Goal: Information Seeking & Learning: Check status

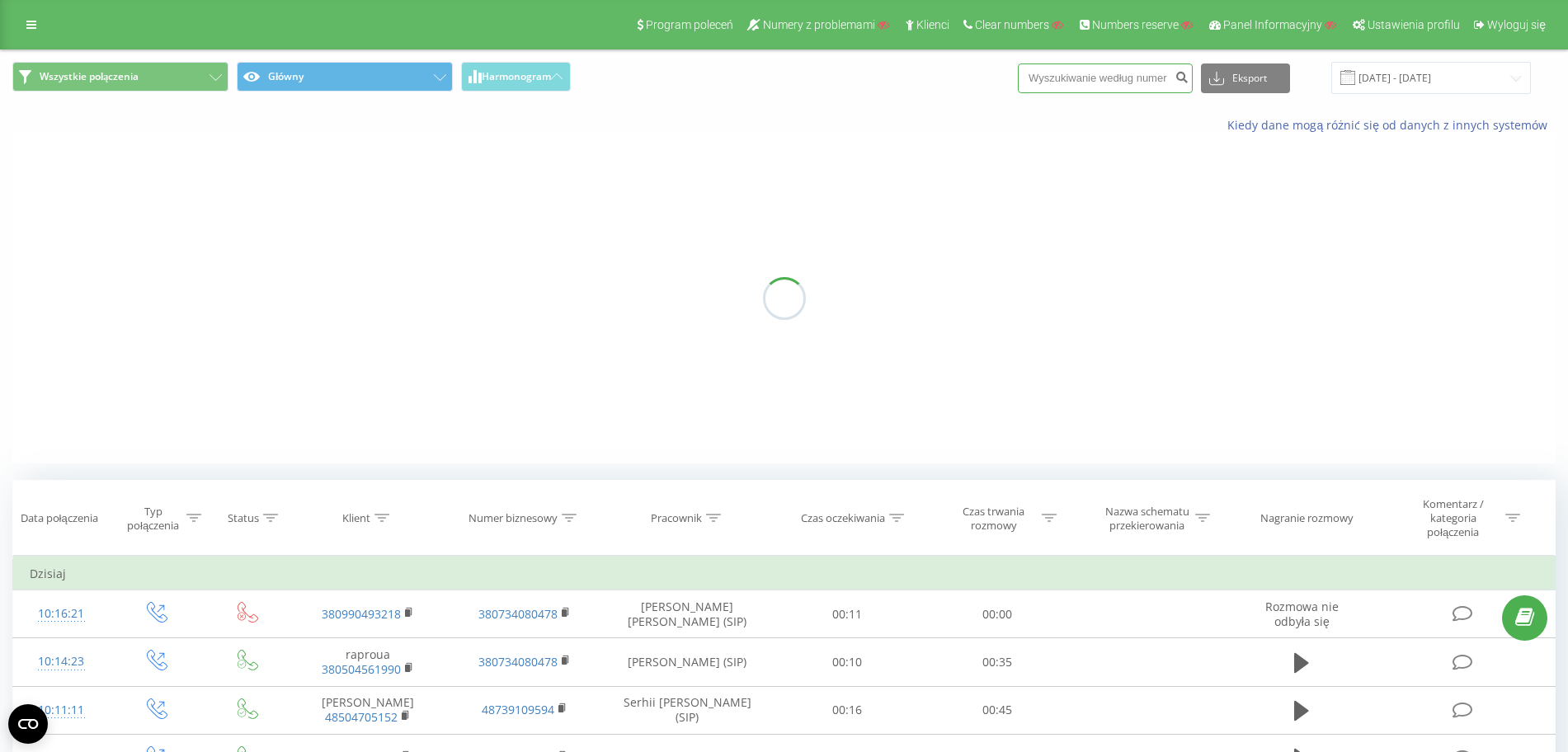
click at [1135, 91] on input at bounding box center [1105, 78] width 175 height 30
paste input "48690184642"
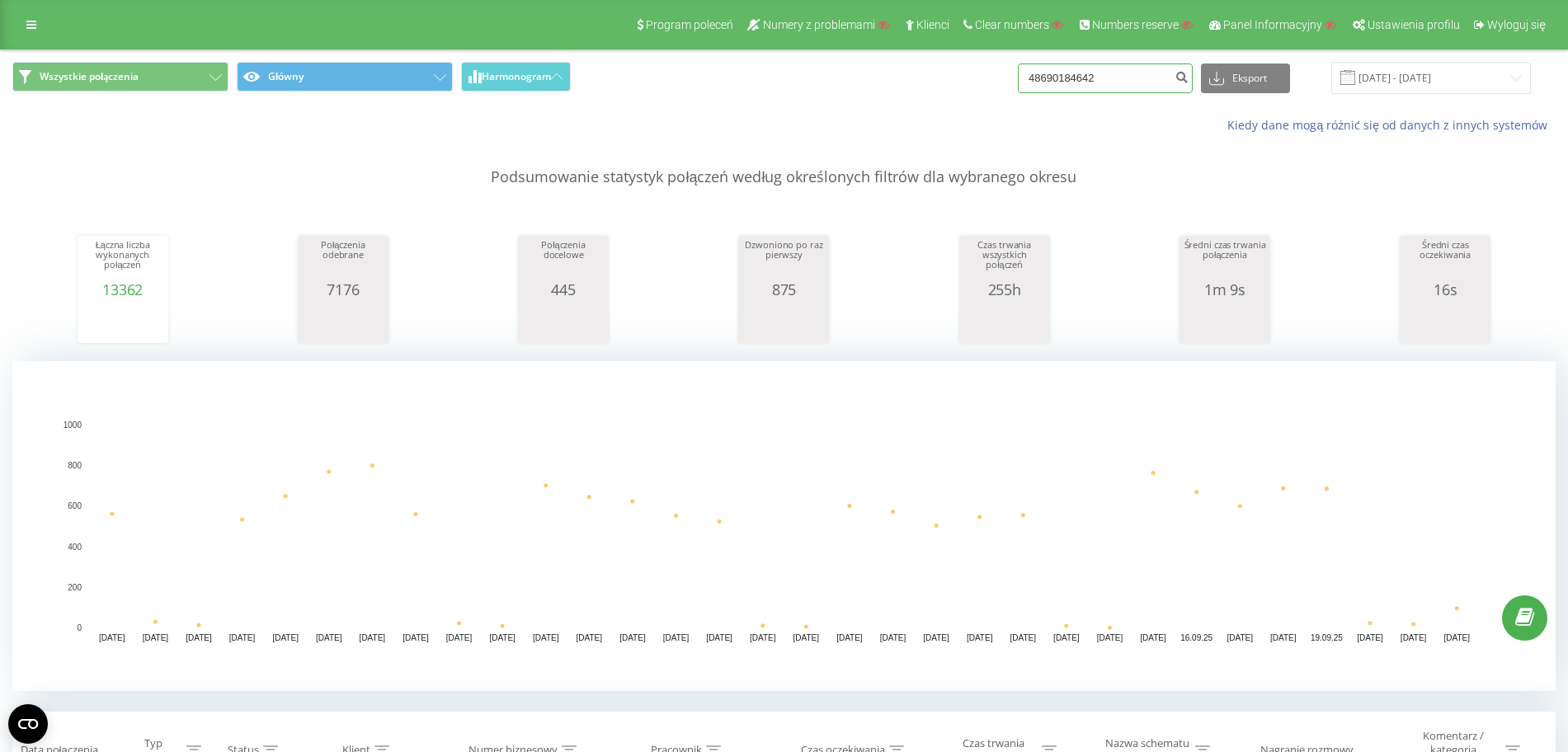
type input "48690184642"
drag, startPoint x: 1156, startPoint y: 85, endPoint x: 973, endPoint y: 76, distance: 183.2
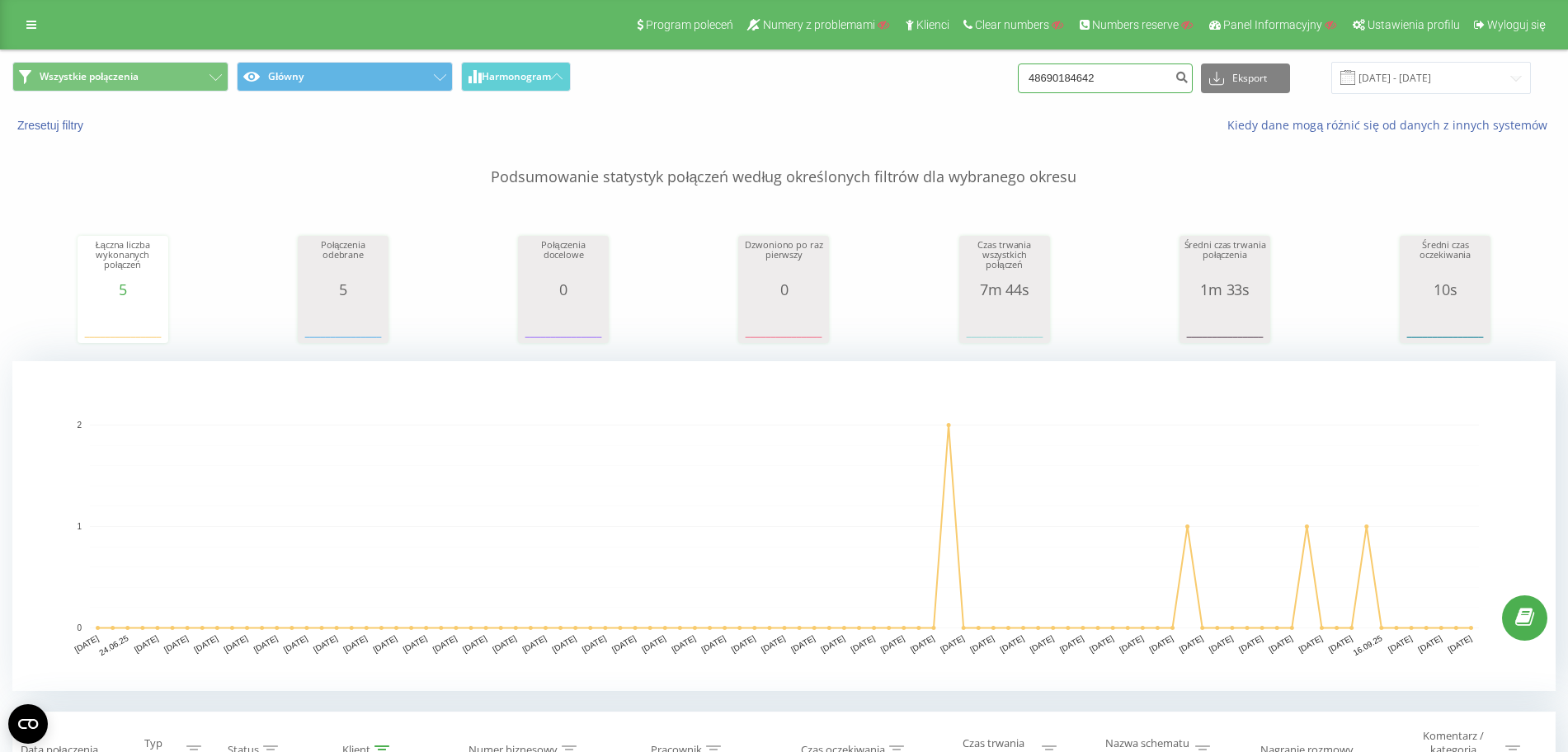
click at [973, 76] on div "Wszystkie połączenia Główny Harmonogram 48690184642 Eksport .csv .xls .xlsx 22.…" at bounding box center [784, 78] width 1544 height 33
paste input "48734136895"
type input "48734136895"
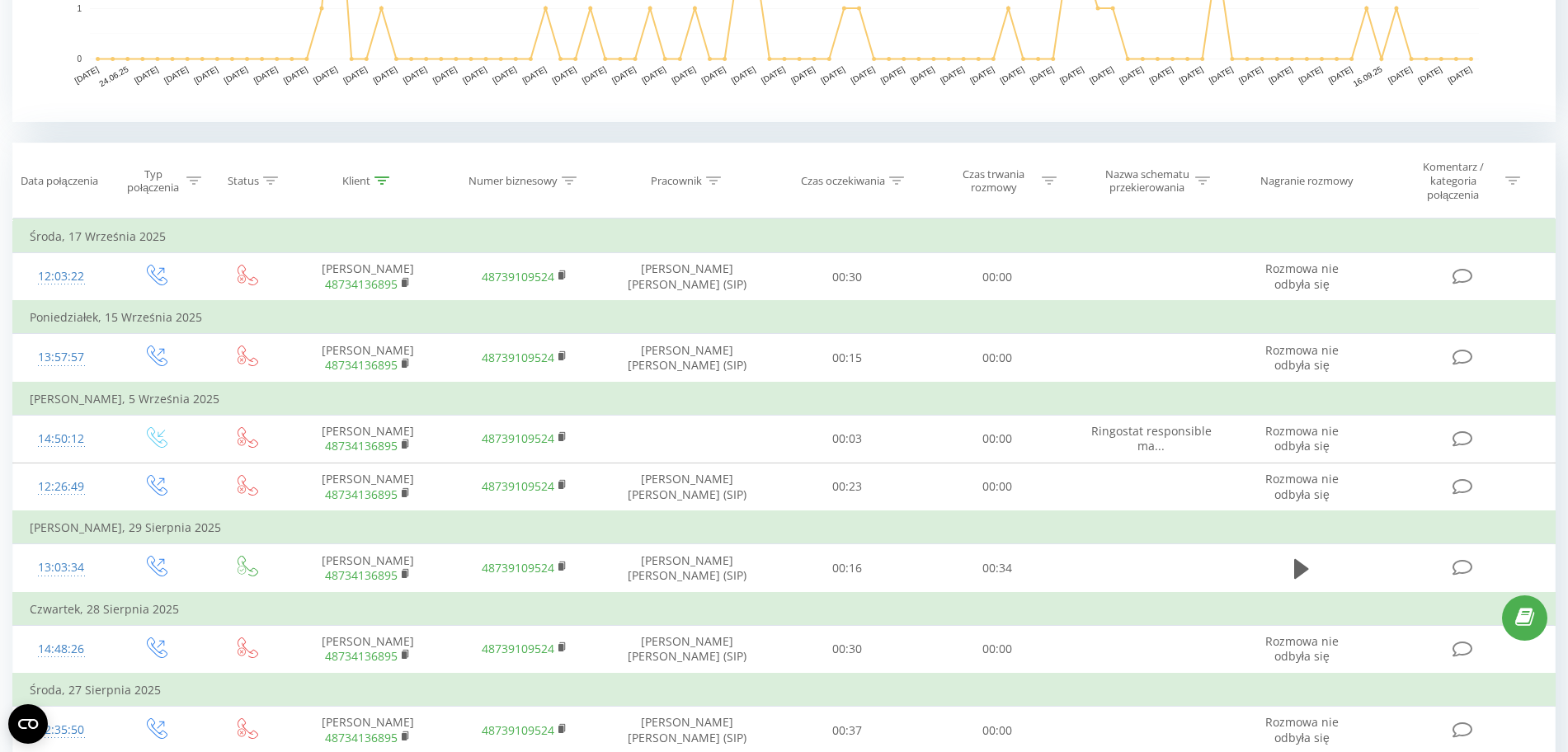
scroll to position [516, 0]
